Goal: Information Seeking & Learning: Check status

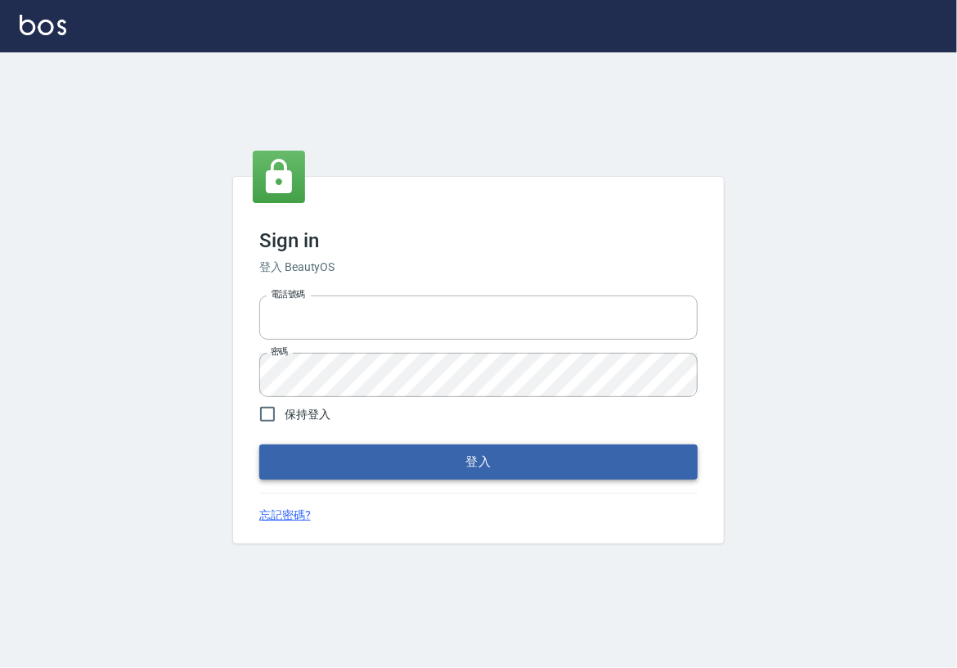
type input "0913439693"
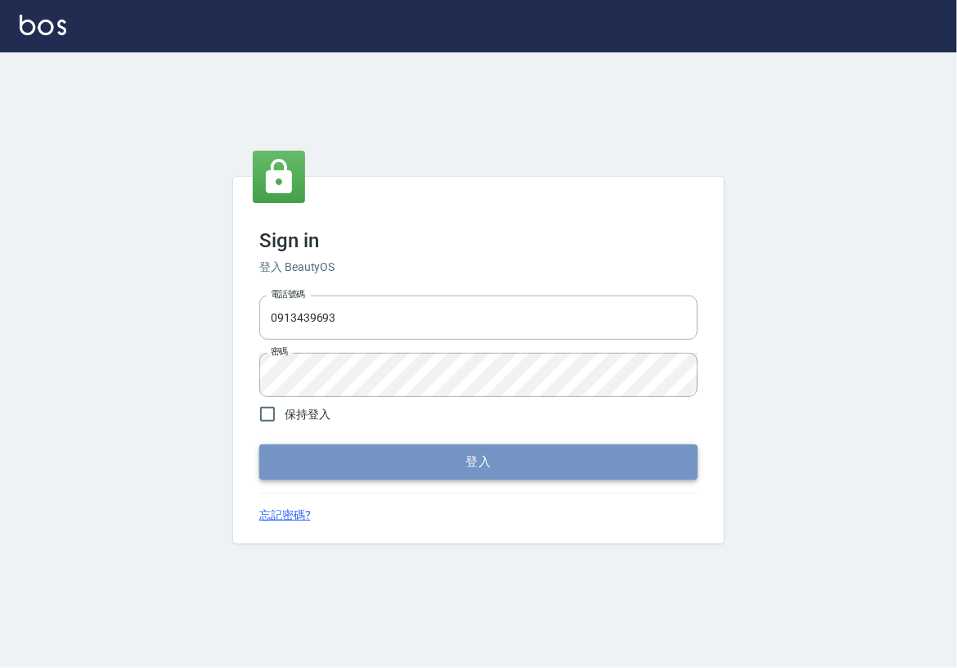
click at [449, 468] on button "登入" at bounding box center [478, 461] width 439 height 34
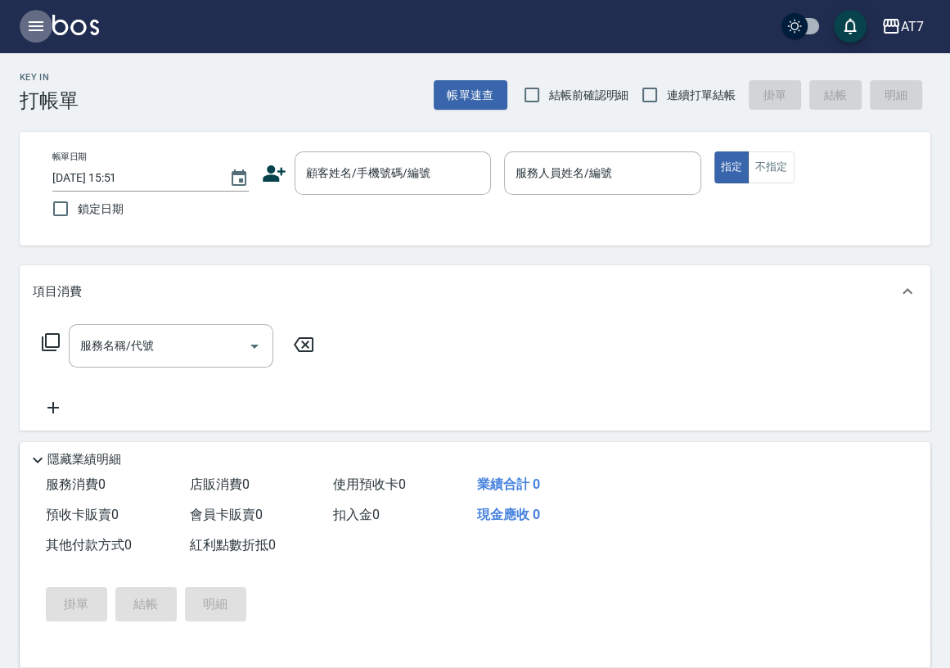
click at [36, 16] on button "button" at bounding box center [36, 26] width 33 height 33
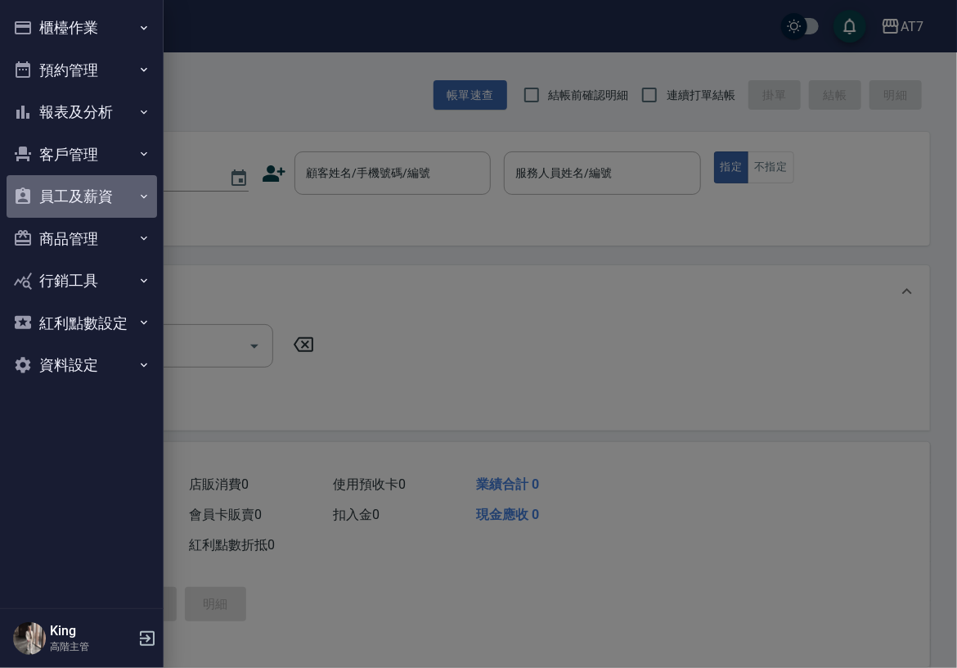
click at [110, 189] on button "員工及薪資" at bounding box center [82, 196] width 151 height 43
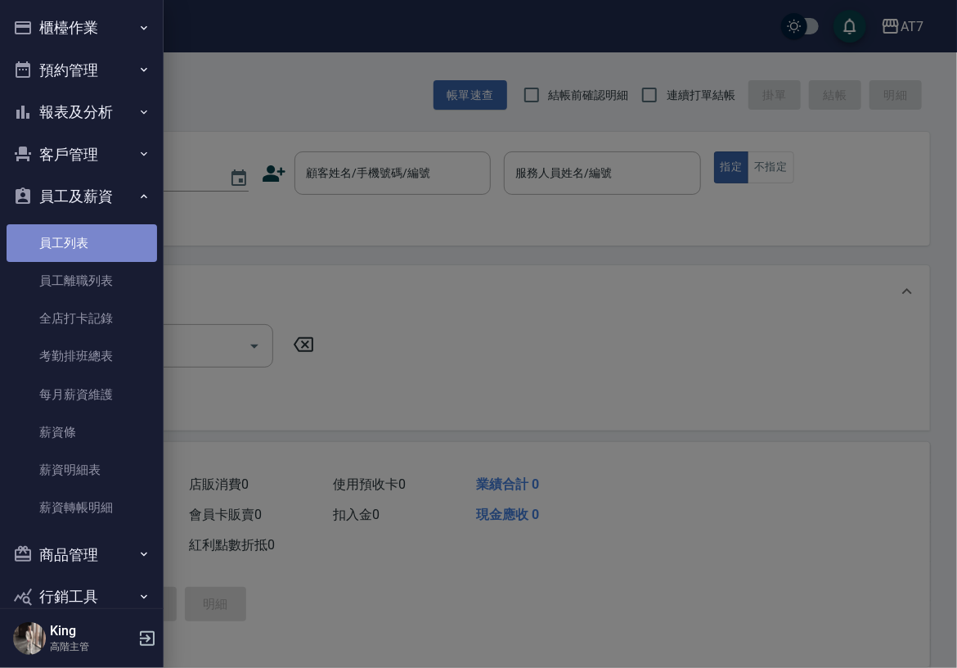
click at [83, 234] on link "員工列表" at bounding box center [82, 243] width 151 height 38
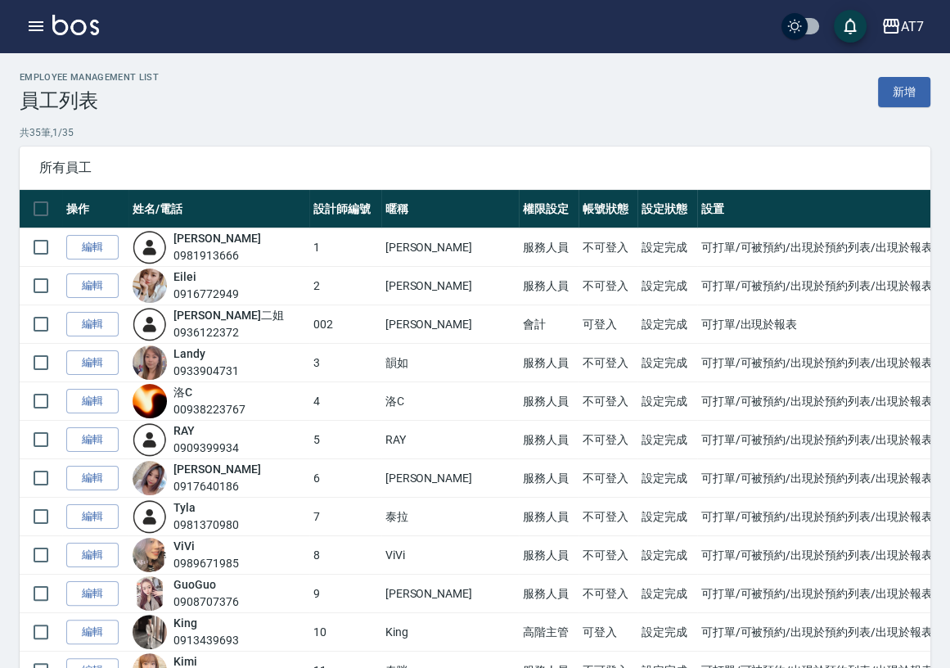
drag, startPoint x: 948, startPoint y: 170, endPoint x: 952, endPoint y: 179, distance: 9.9
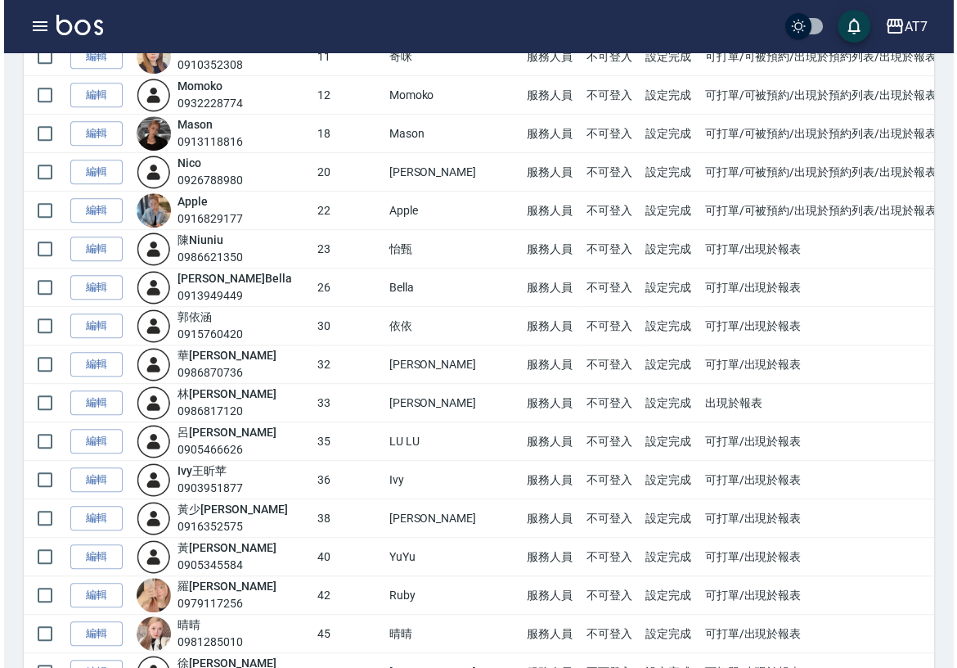
scroll to position [615, 0]
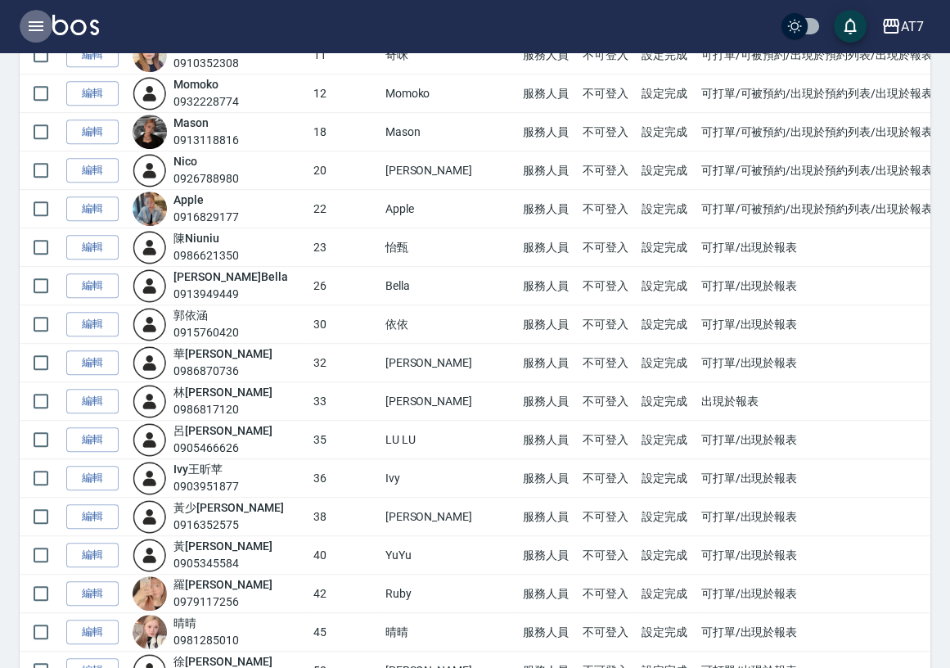
click at [40, 25] on icon "button" at bounding box center [36, 26] width 15 height 10
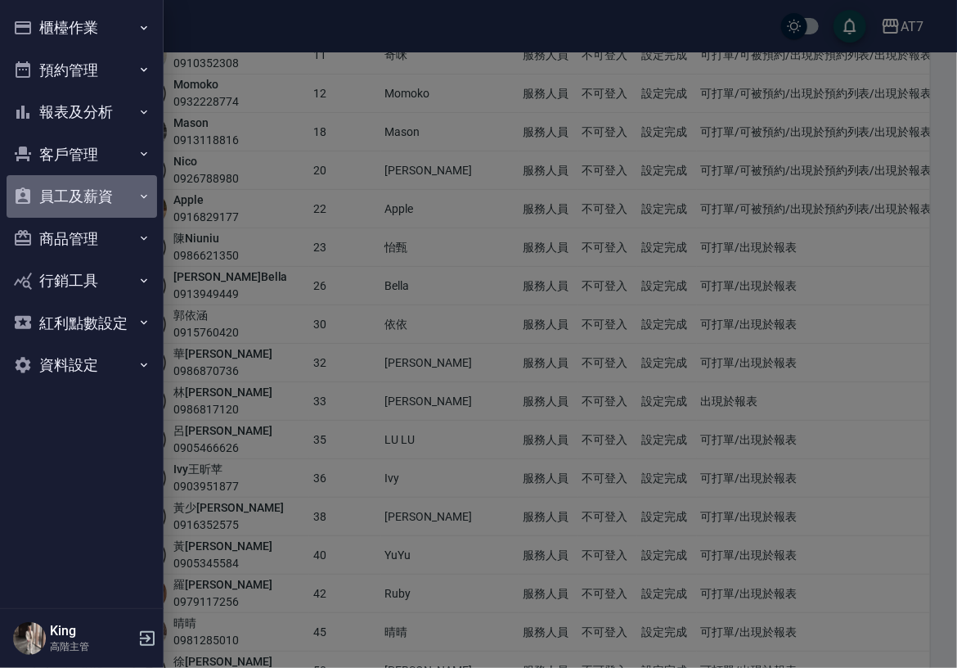
click at [120, 196] on button "員工及薪資" at bounding box center [82, 196] width 151 height 43
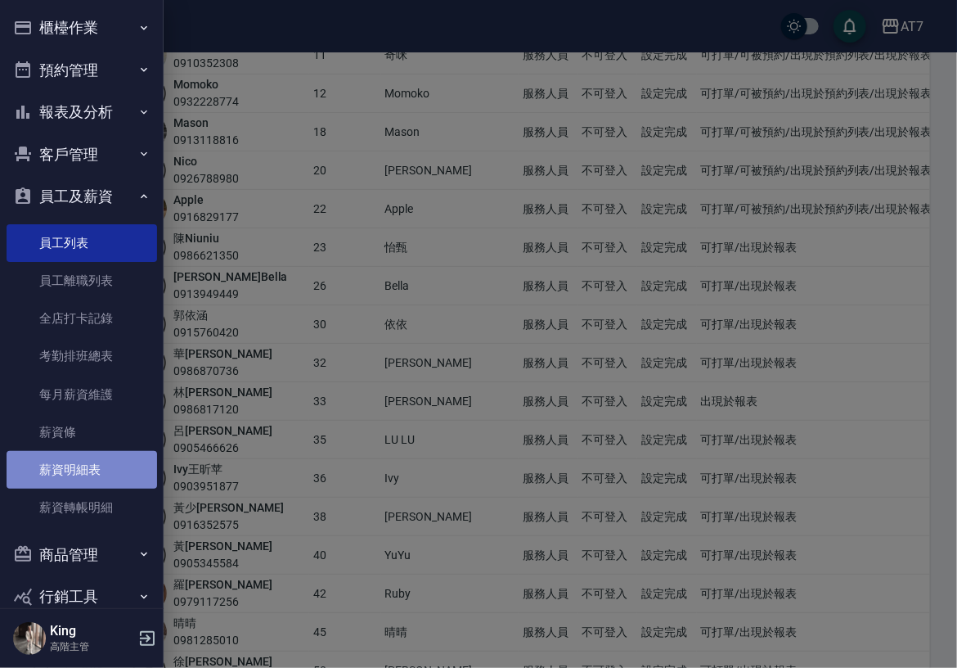
click at [82, 466] on link "薪資明細表" at bounding box center [82, 470] width 151 height 38
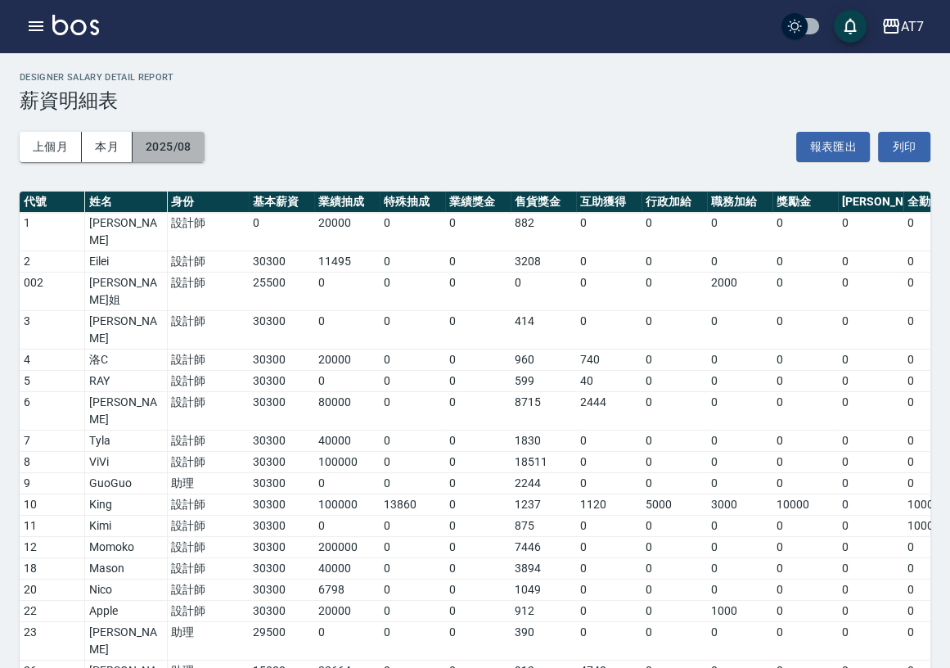
click at [164, 148] on button "2025/08" at bounding box center [169, 147] width 72 height 30
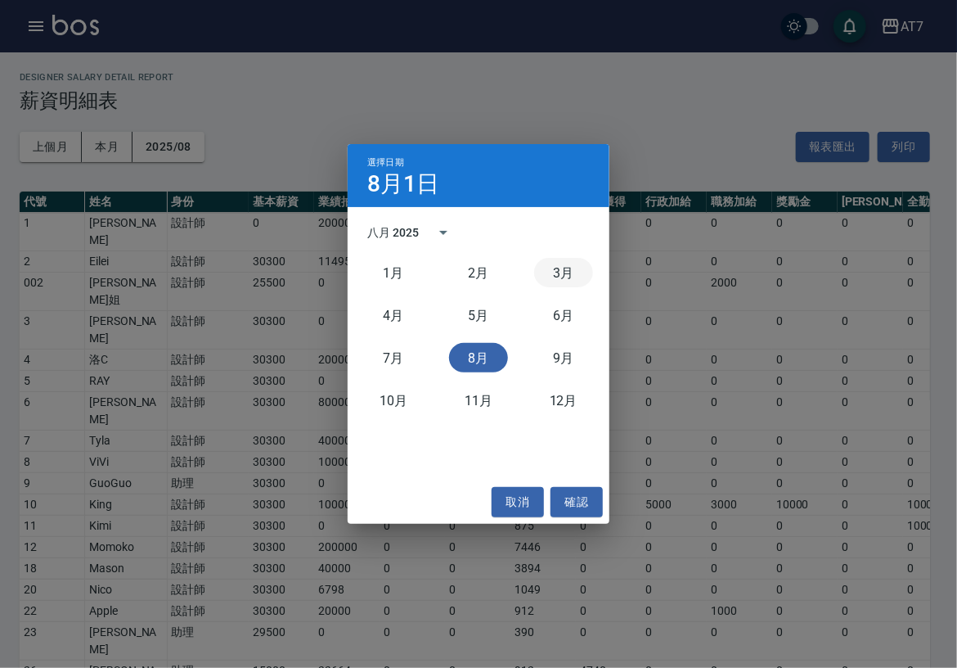
click at [558, 273] on button "3月" at bounding box center [563, 272] width 59 height 29
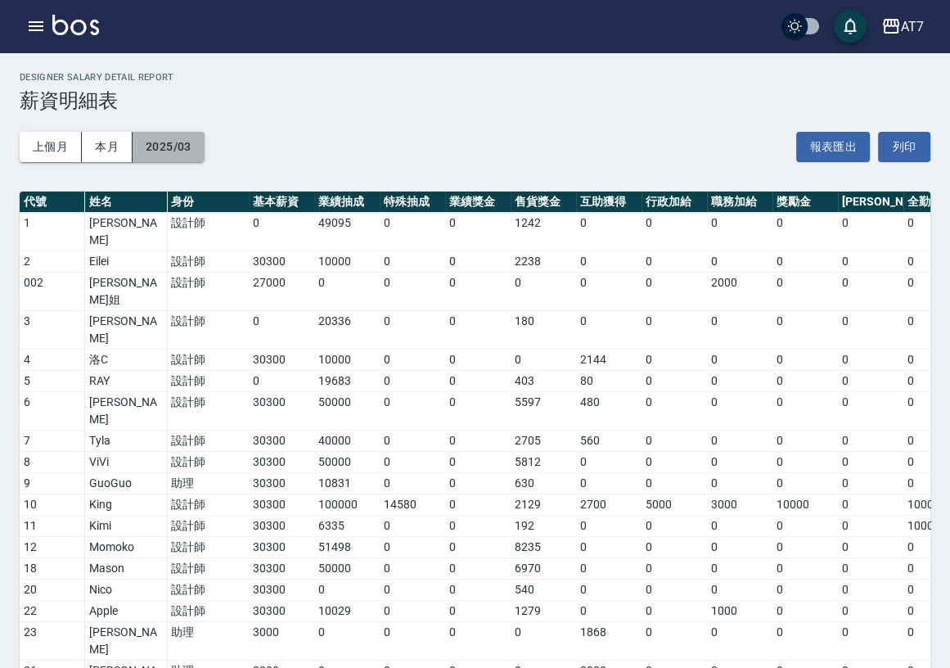
click at [167, 156] on button "2025/03" at bounding box center [169, 147] width 72 height 30
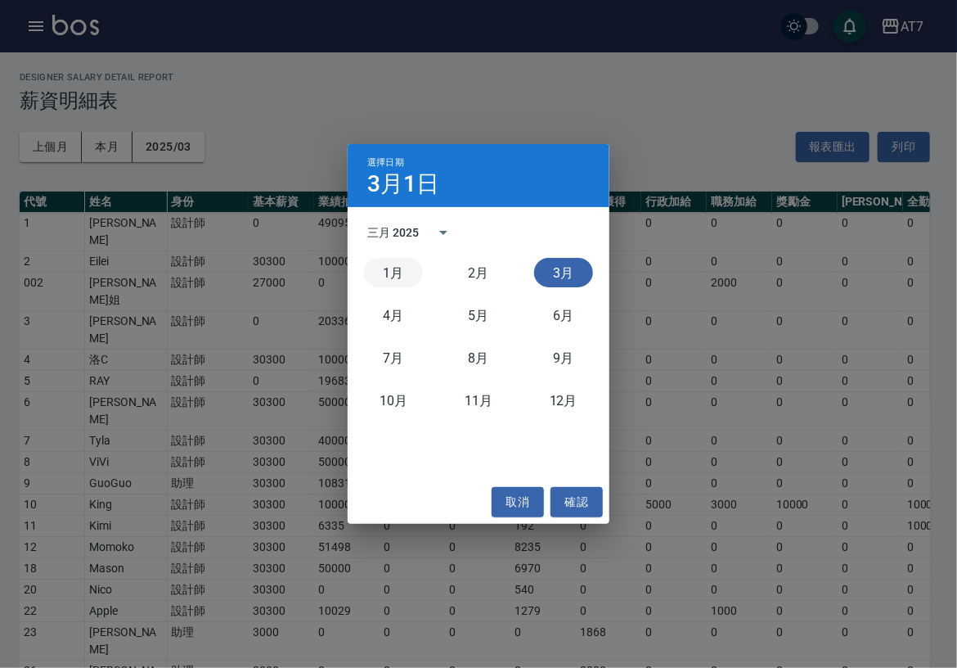
click at [401, 268] on button "1月" at bounding box center [393, 272] width 59 height 29
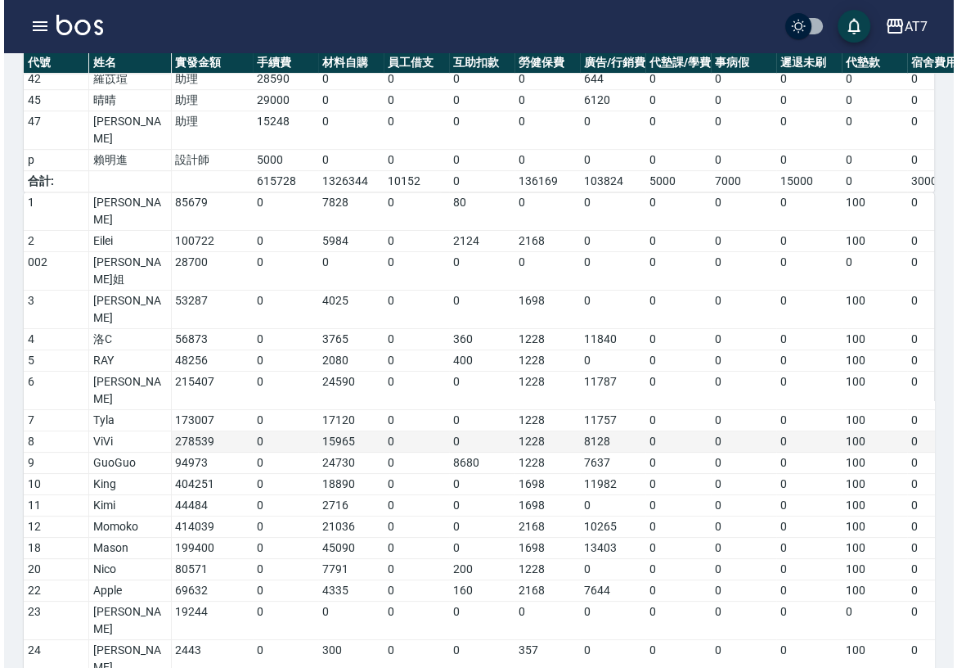
scroll to position [686, 0]
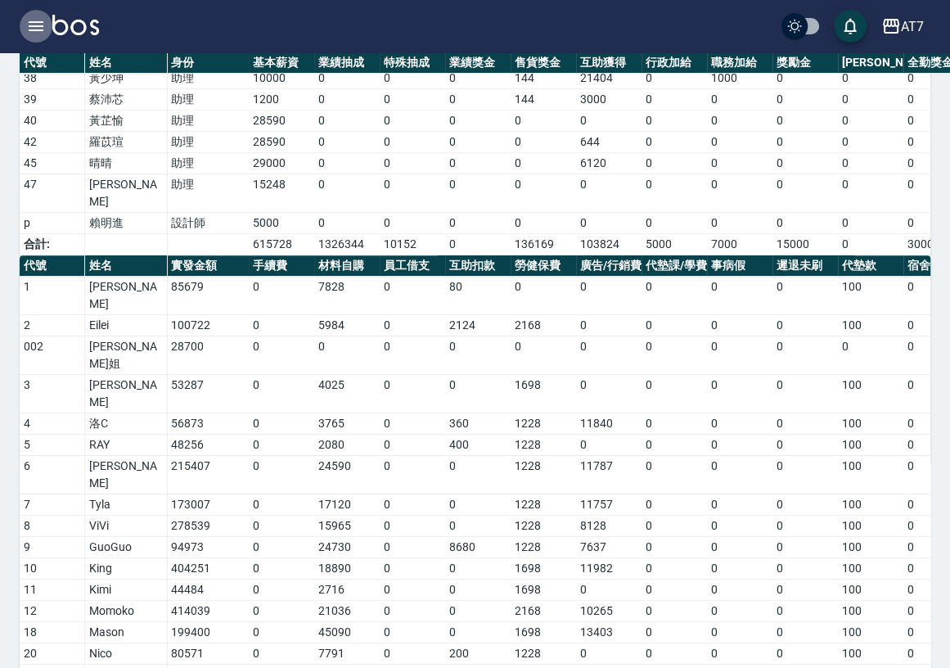
click at [34, 34] on icon "button" at bounding box center [36, 26] width 20 height 20
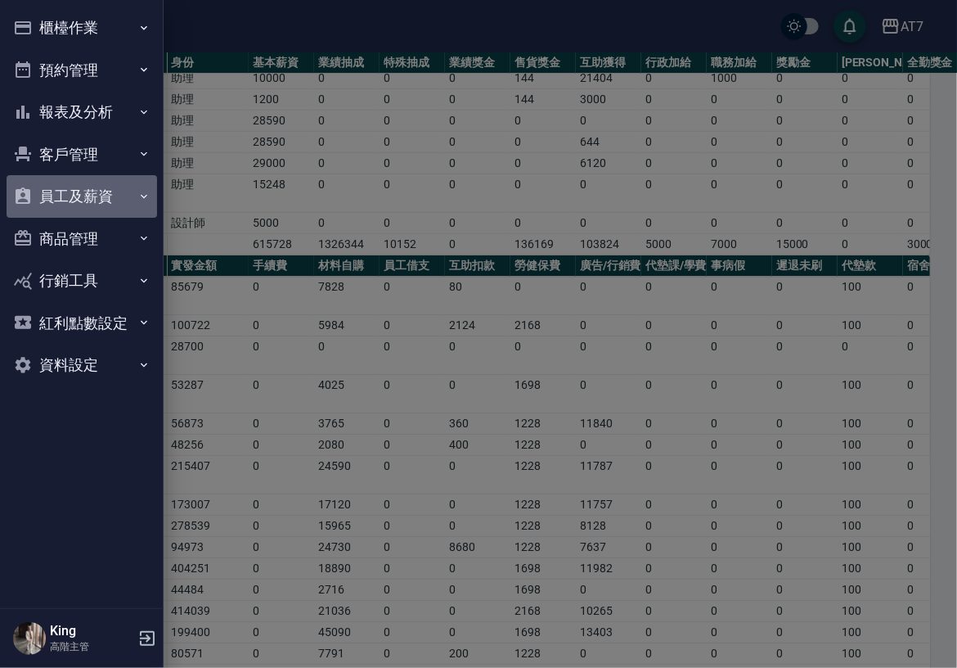
click at [125, 193] on button "員工及薪資" at bounding box center [82, 196] width 151 height 43
